Goal: Task Accomplishment & Management: Complete application form

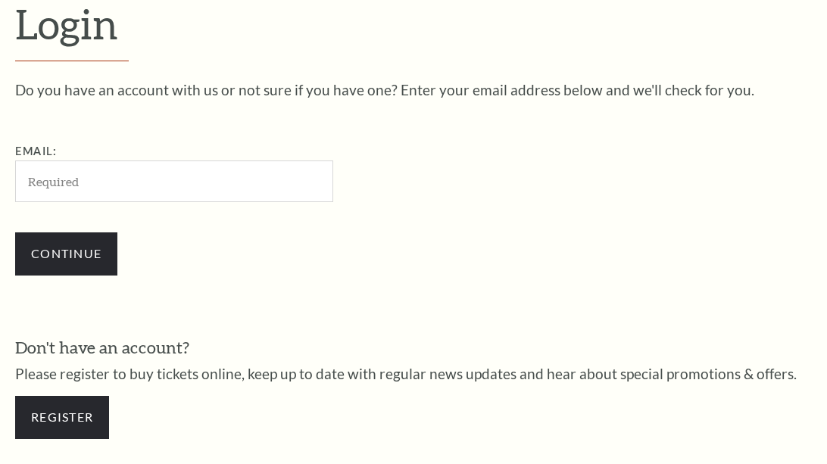
click at [185, 167] on input "Email:" at bounding box center [174, 182] width 318 height 42
type input "Reynaldojimenez823@gmail.com"
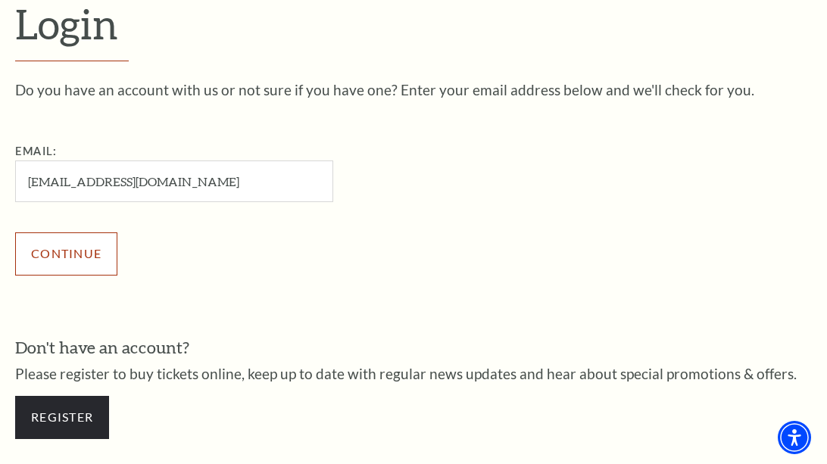
click at [108, 271] on input "Continue" at bounding box center [66, 253] width 102 height 42
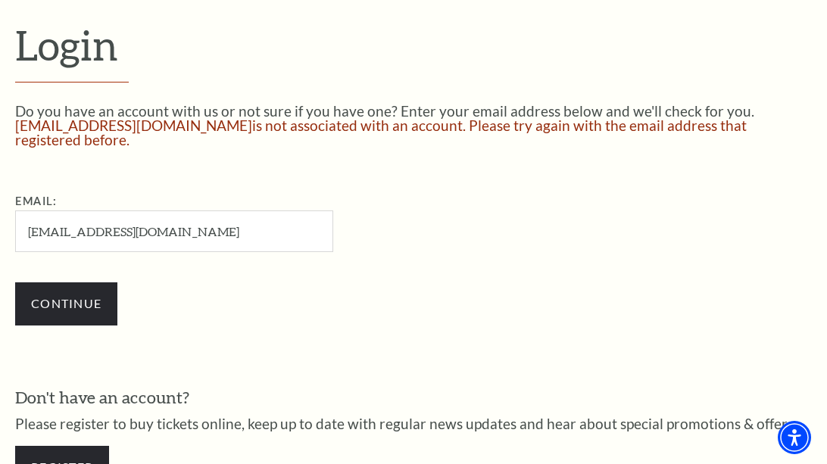
click at [34, 236] on input "Reynaldojimenez823@gmail.com" at bounding box center [174, 232] width 318 height 42
click at [302, 247] on input "[EMAIL_ADDRESS][DOMAIN_NAME]" at bounding box center [174, 232] width 318 height 42
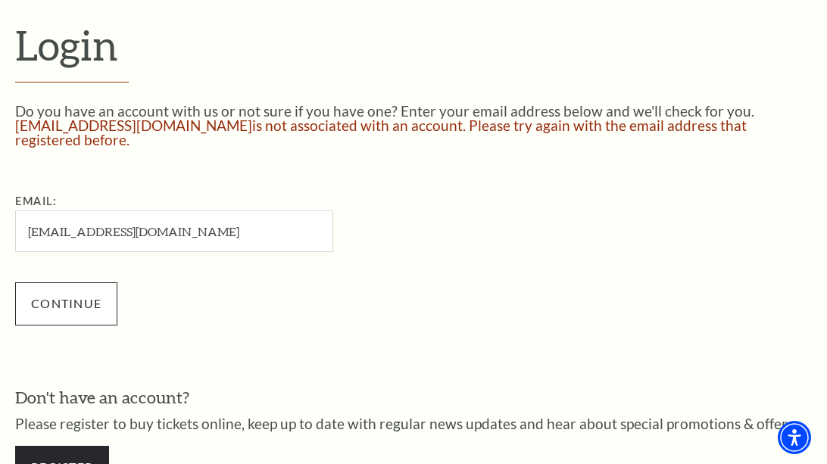
type input "[EMAIL_ADDRESS][DOMAIN_NAME]"
click at [70, 321] on input "Continue" at bounding box center [66, 303] width 102 height 42
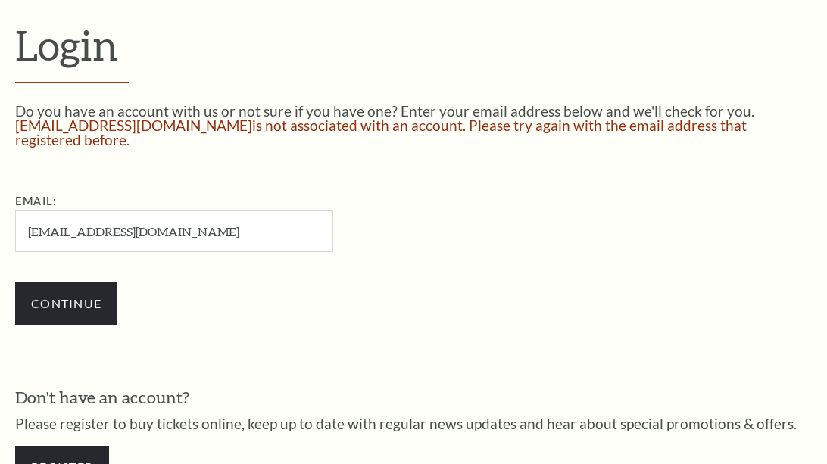
scroll to position [357, 0]
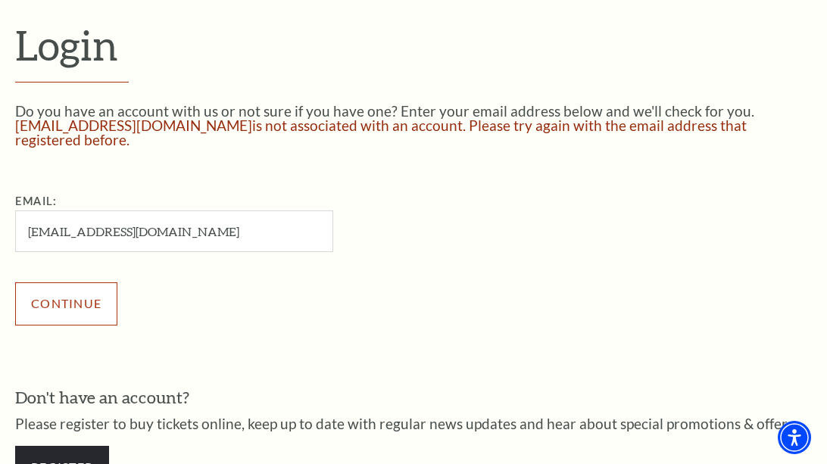
click at [58, 301] on input "Continue" at bounding box center [66, 303] width 102 height 42
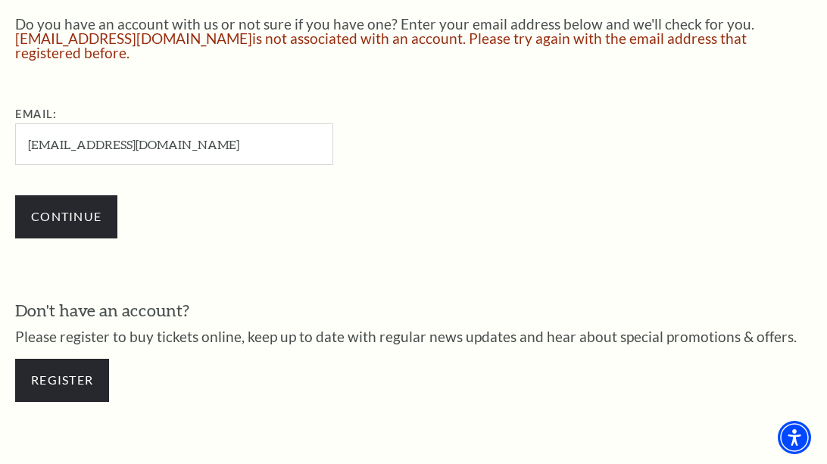
scroll to position [448, 0]
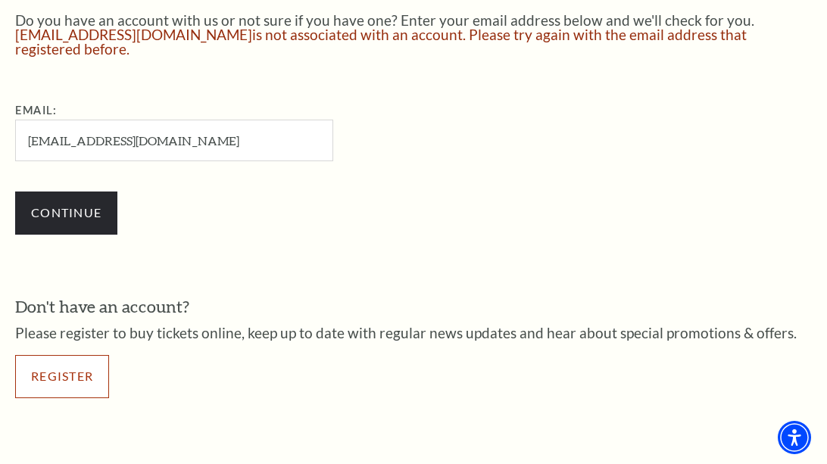
click at [59, 368] on link "Register" at bounding box center [62, 376] width 94 height 42
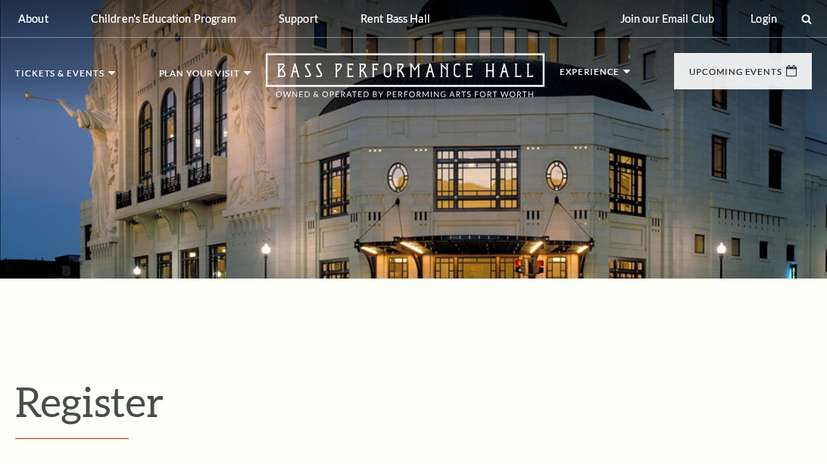
select select "1"
select select "[GEOGRAPHIC_DATA]"
